Goal: Transaction & Acquisition: Purchase product/service

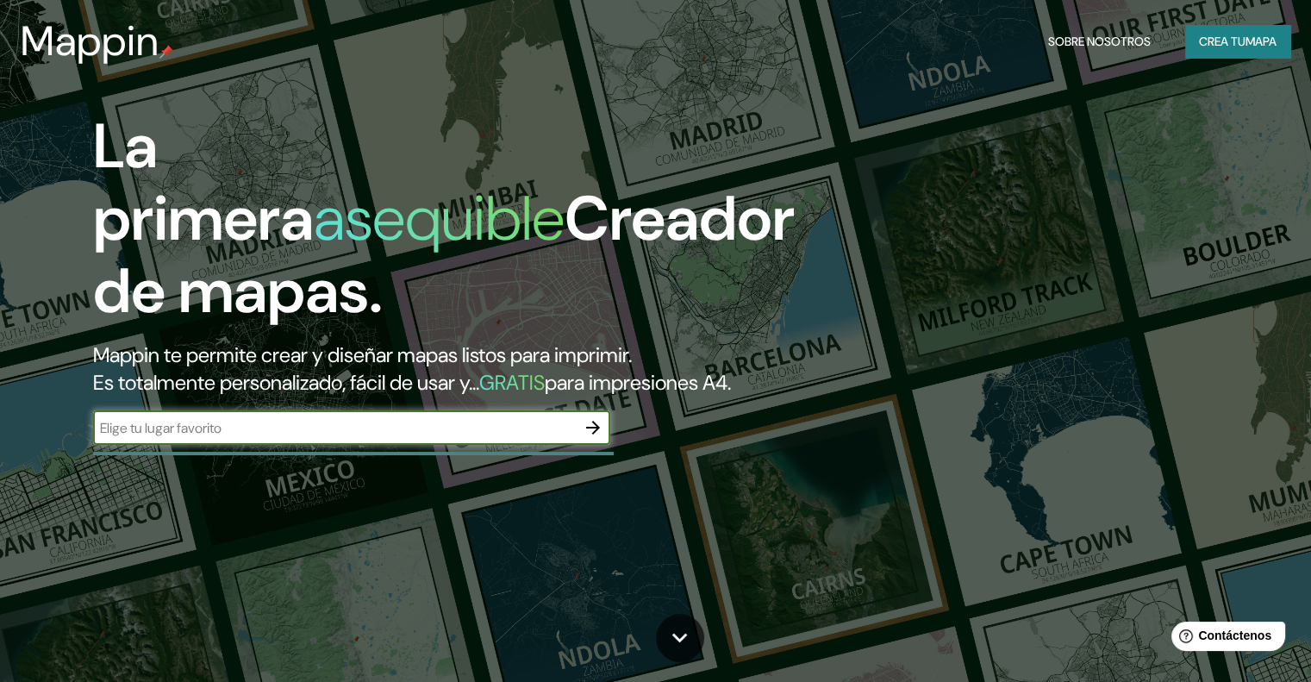
click at [509, 438] on input "text" at bounding box center [334, 428] width 483 height 20
type input "lurin lima [GEOGRAPHIC_DATA]"
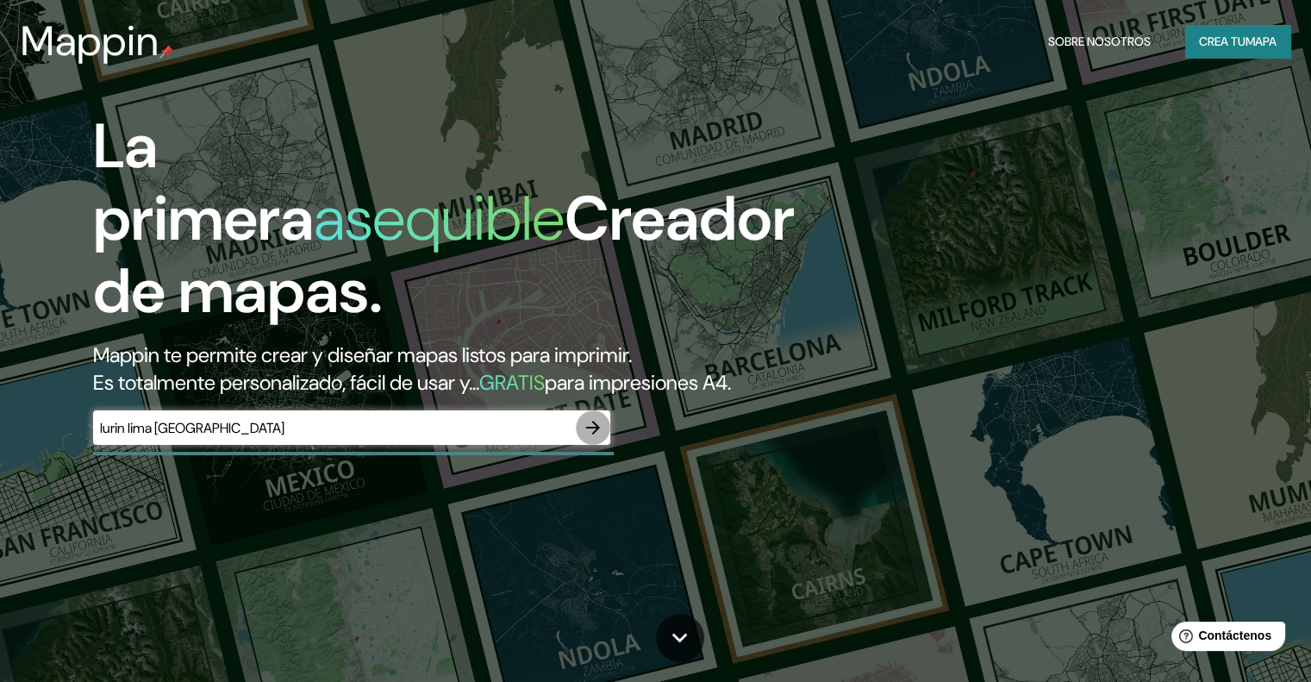
click at [590, 438] on icon "button" at bounding box center [593, 427] width 21 height 21
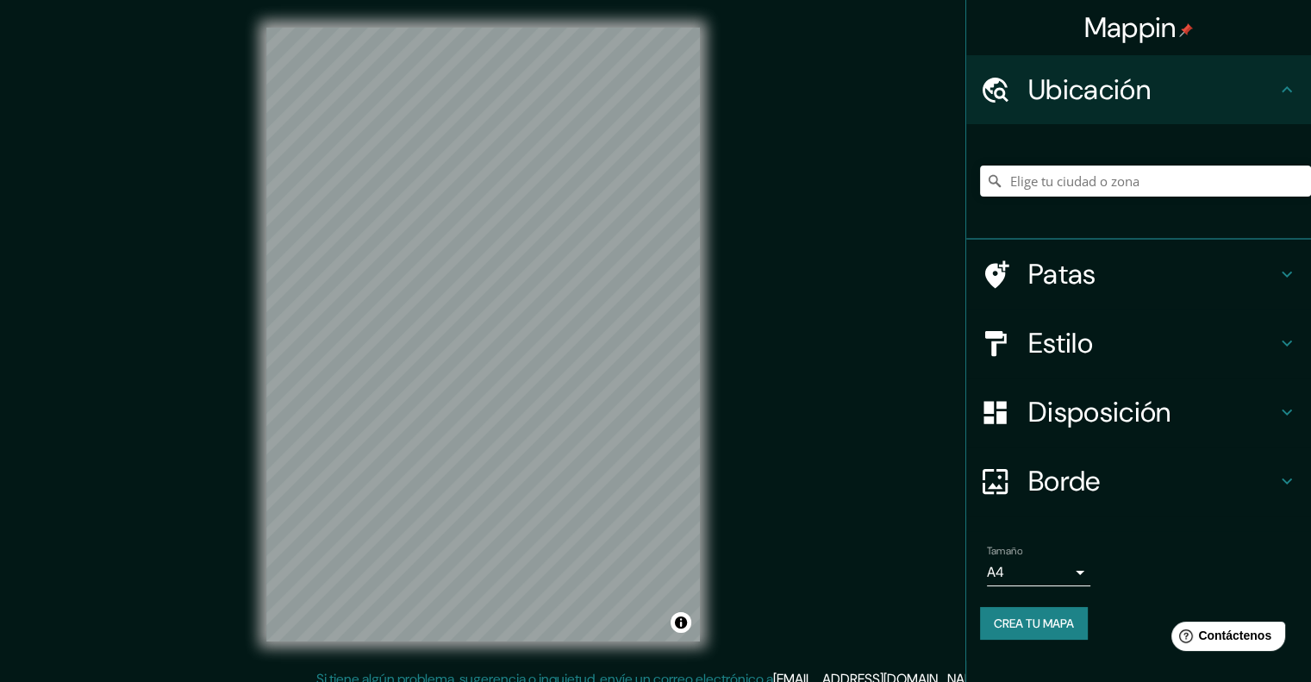
click at [259, 529] on div "© Mapbox © OpenStreetMap Improve this map" at bounding box center [483, 334] width 489 height 669
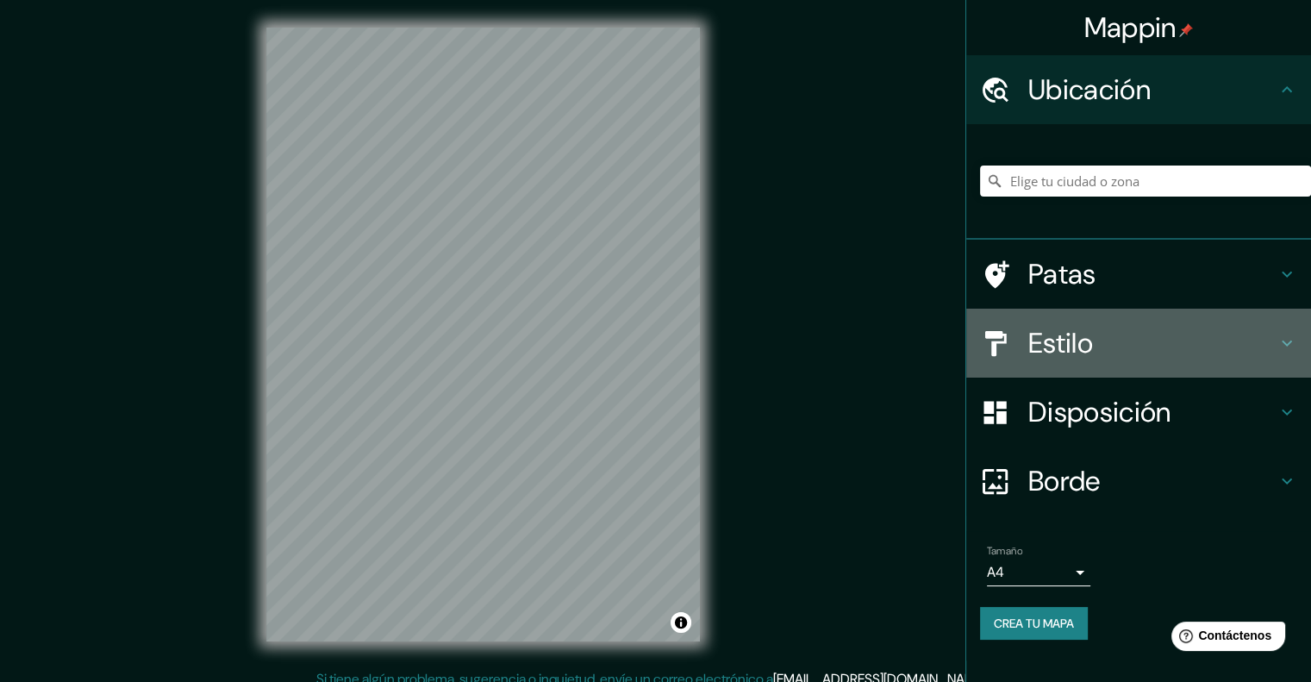
click at [1162, 323] on div "Estilo" at bounding box center [1139, 343] width 345 height 69
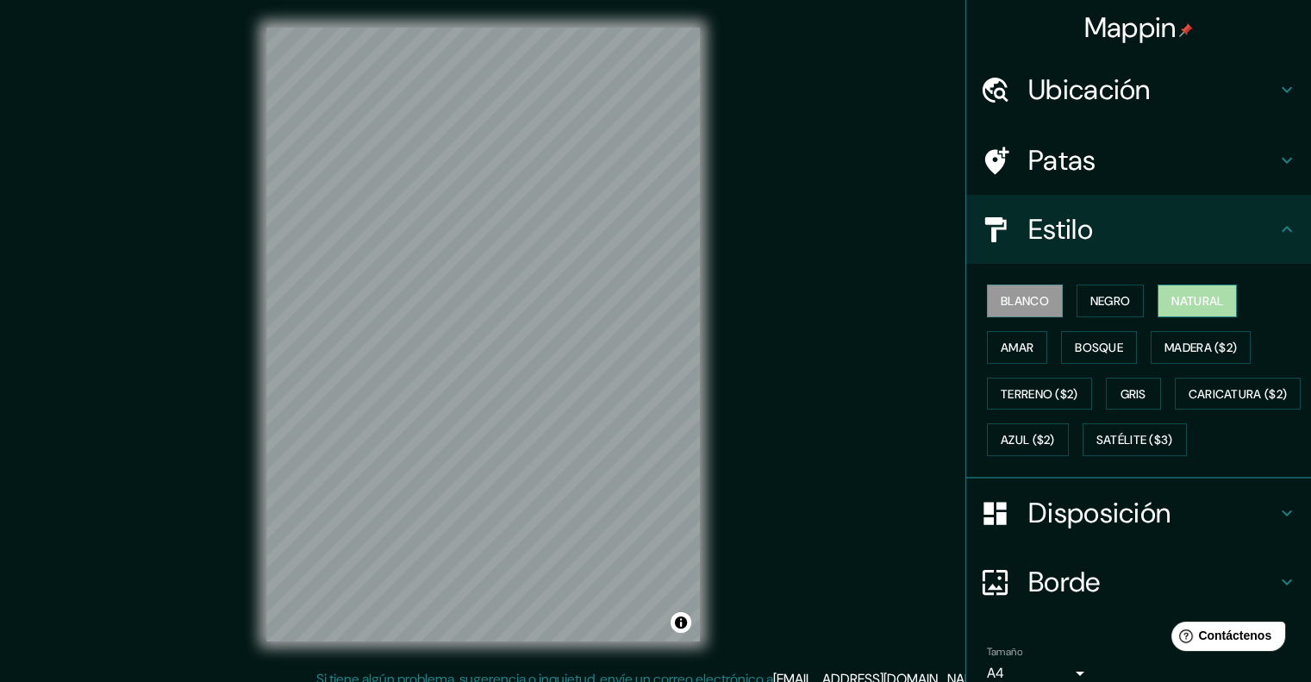
click at [1186, 316] on button "Natural" at bounding box center [1197, 301] width 79 height 33
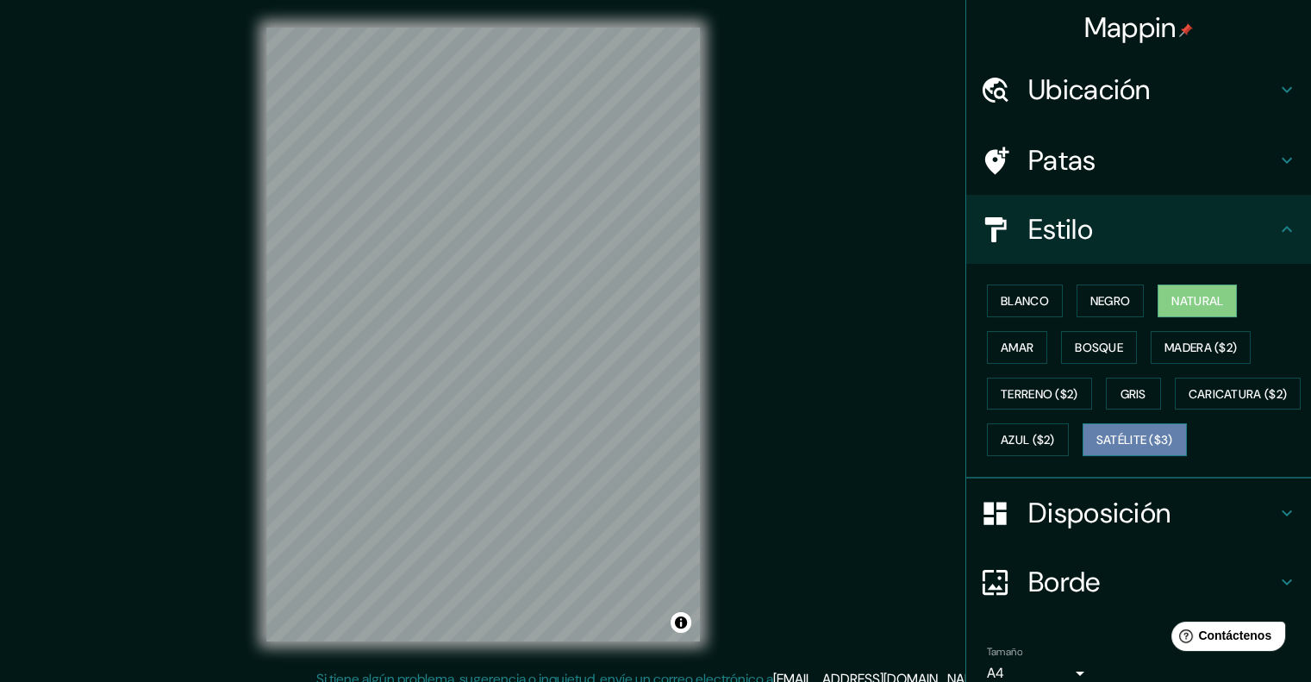
click at [1097, 448] on font "Satélite ($3)" at bounding box center [1135, 441] width 77 height 16
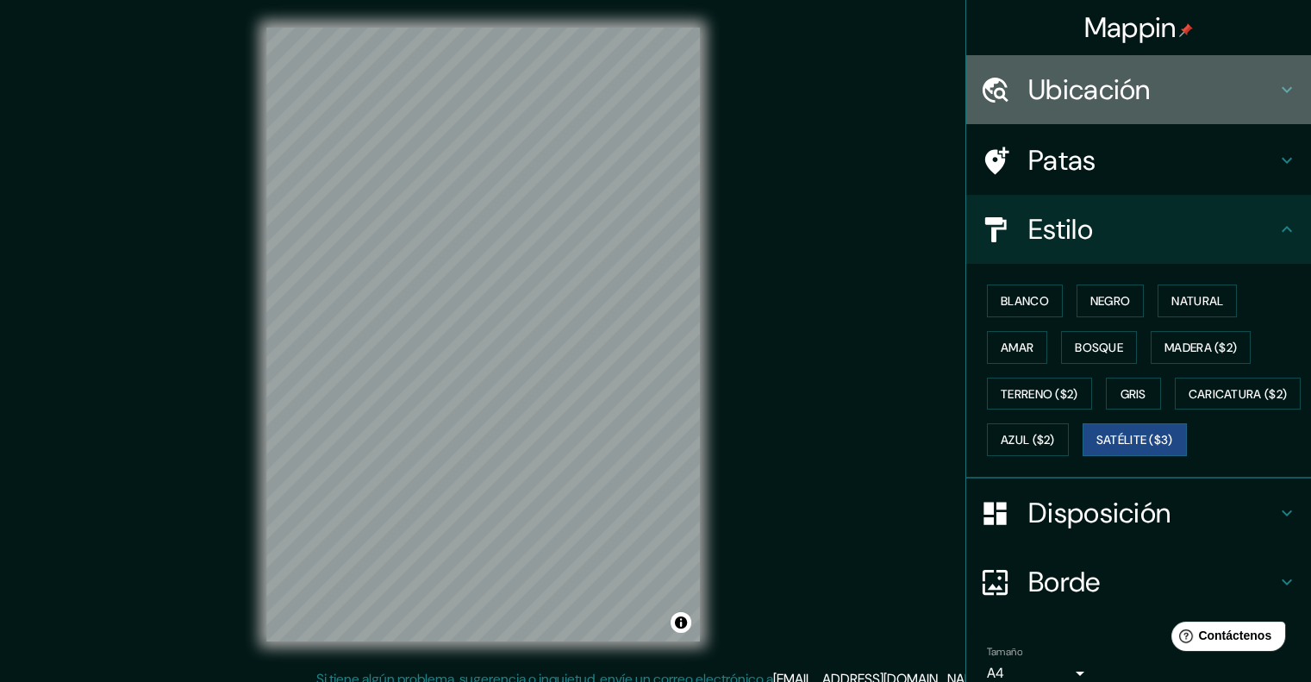
click at [1048, 97] on font "Ubicación" at bounding box center [1090, 90] width 122 height 36
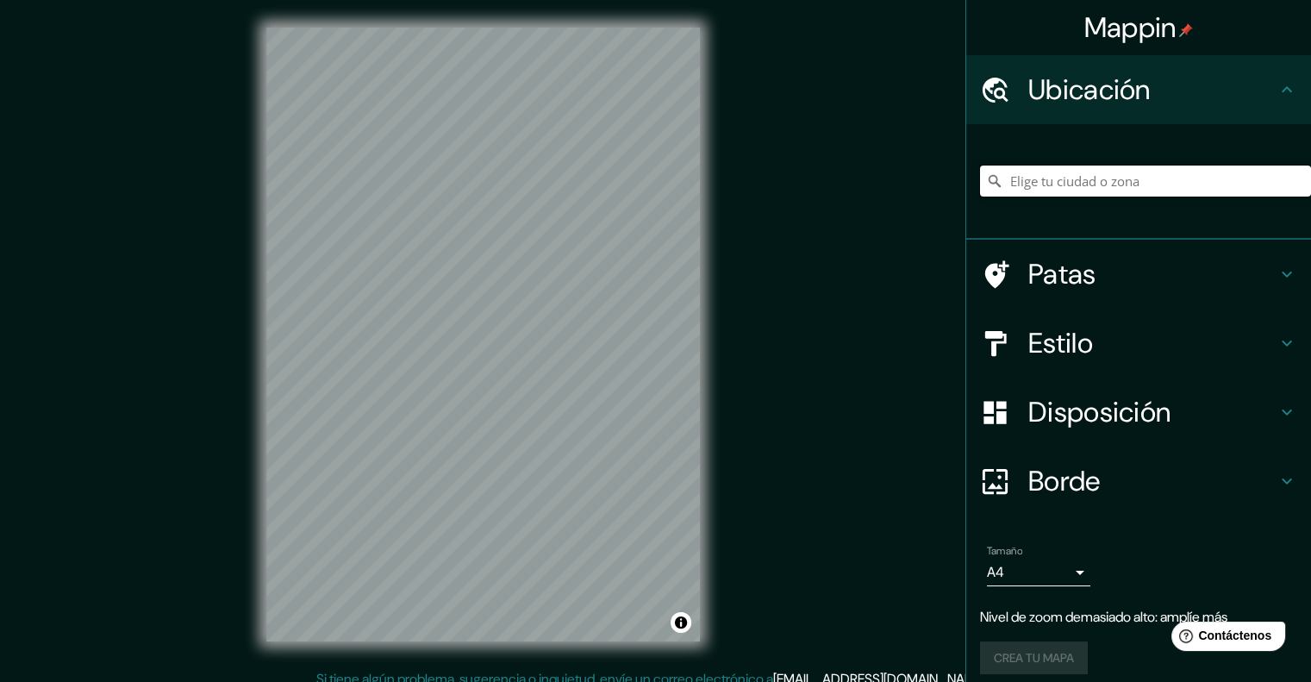
click at [1040, 185] on input "Elige tu ciudad o zona" at bounding box center [1145, 181] width 331 height 31
click at [192, 435] on div "Mappin Ubicación Patas Estilo Disposición Borde Elige un borde. Consejo : puede…" at bounding box center [655, 348] width 1311 height 697
